Goal: Transaction & Acquisition: Purchase product/service

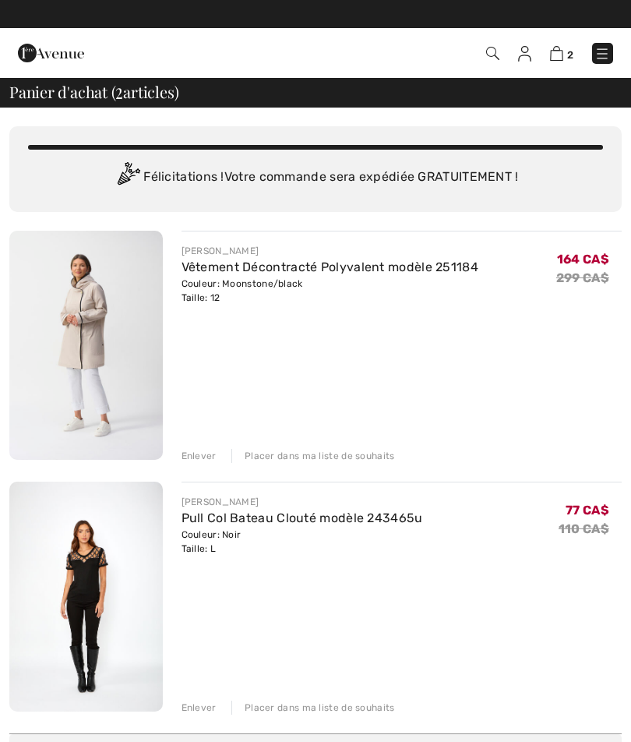
click at [557, 47] on img at bounding box center [556, 53] width 13 height 15
click at [556, 47] on img at bounding box center [556, 53] width 13 height 15
